Goal: Navigation & Orientation: Find specific page/section

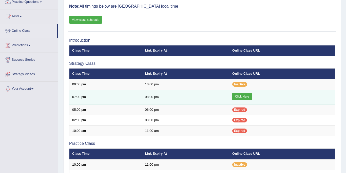
click at [246, 95] on link "Click Here" at bounding box center [242, 96] width 20 height 8
